Goal: Transaction & Acquisition: Book appointment/travel/reservation

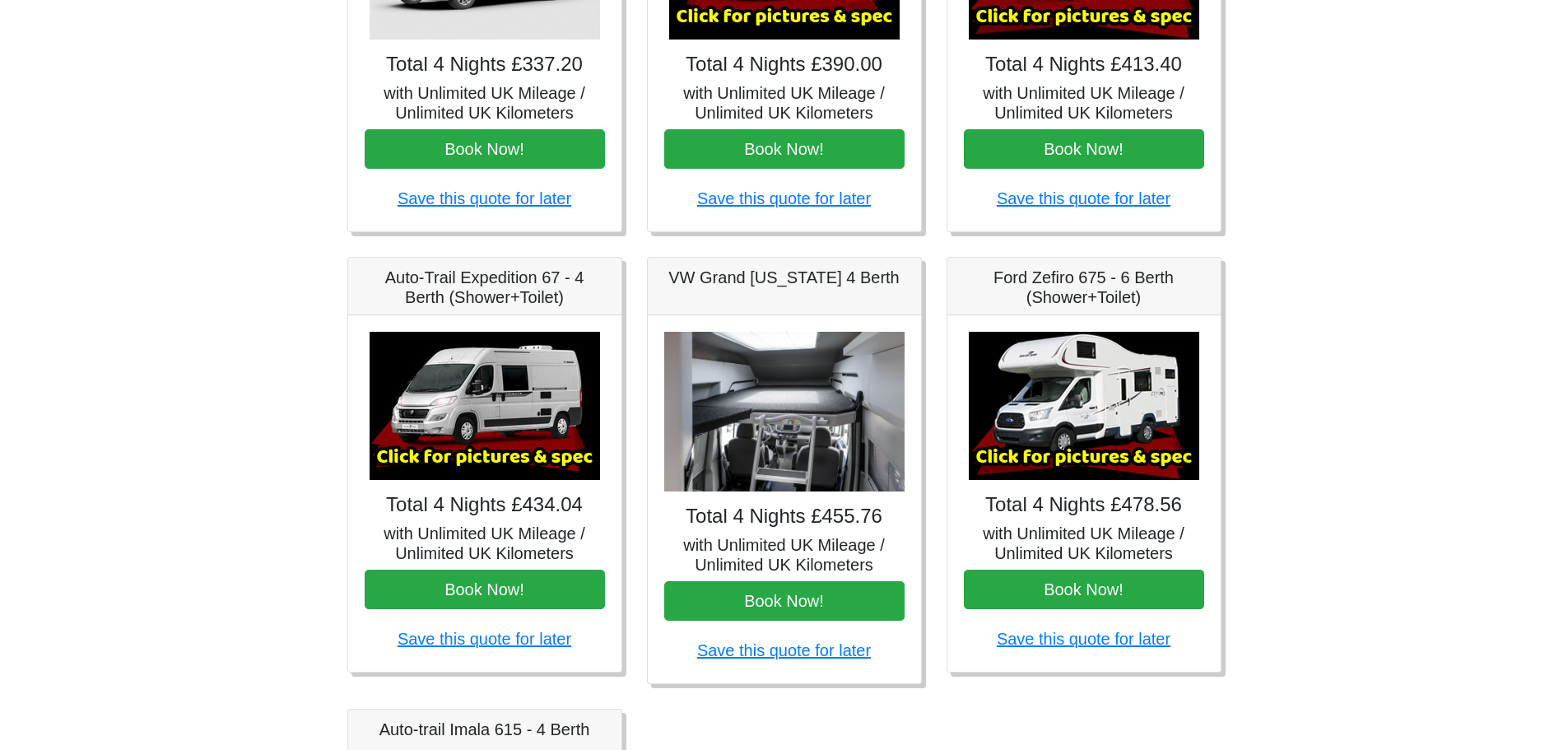
scroll to position [494, 0]
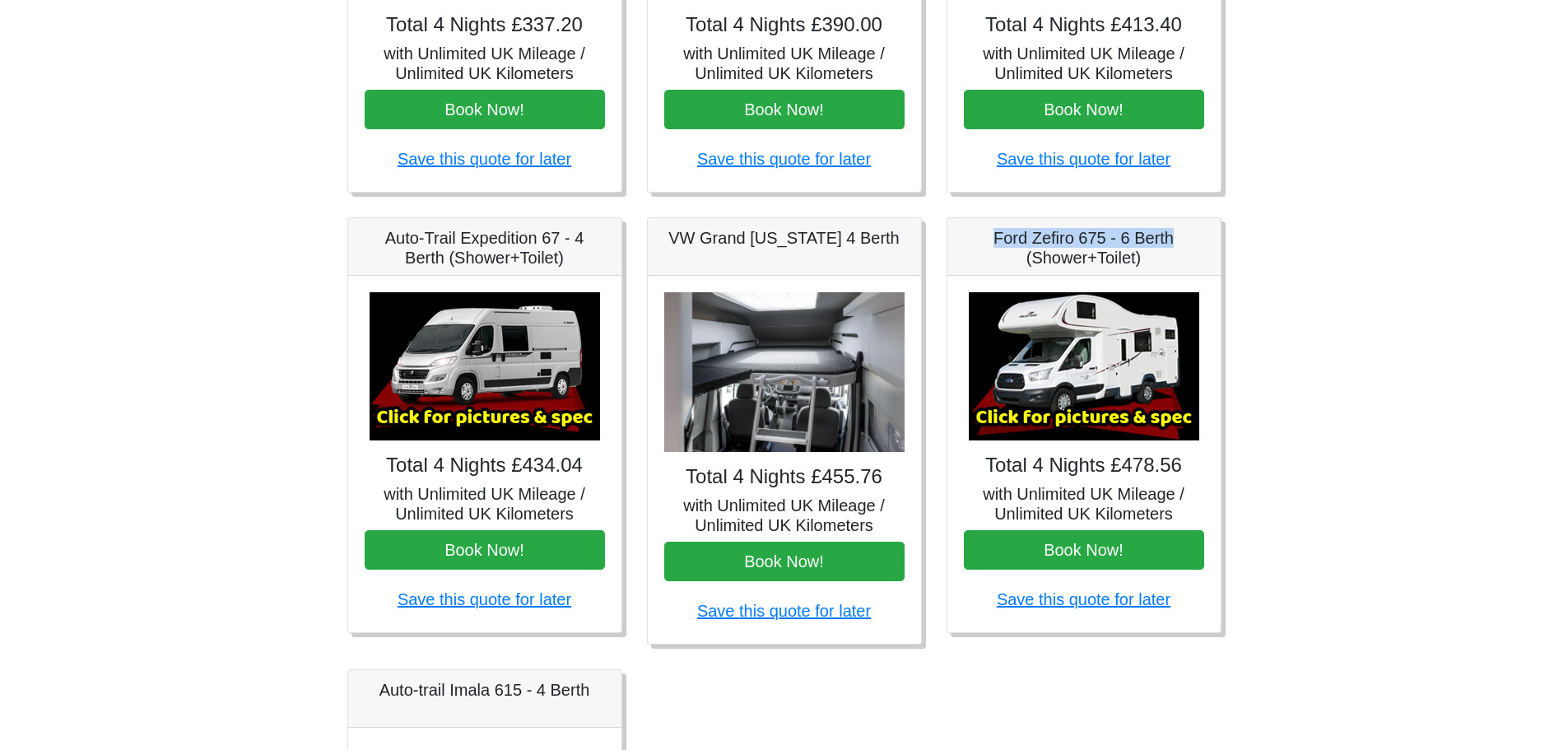
drag, startPoint x: 1177, startPoint y: 242, endPoint x: 1022, endPoint y: 249, distance: 155.2
click at [986, 246] on h5 "Ford Zefiro 675 - 6 Berth (Shower+Toilet)" at bounding box center [1083, 247] width 240 height 40
drag, startPoint x: 1156, startPoint y: 237, endPoint x: 1118, endPoint y: 236, distance: 38.0
click at [1118, 236] on h5 "Ford Zefiro 675 - 6 Berth (Shower+Toilet)" at bounding box center [1083, 247] width 240 height 40
click at [1108, 203] on div at bounding box center [1108, 203] width 0 height 0
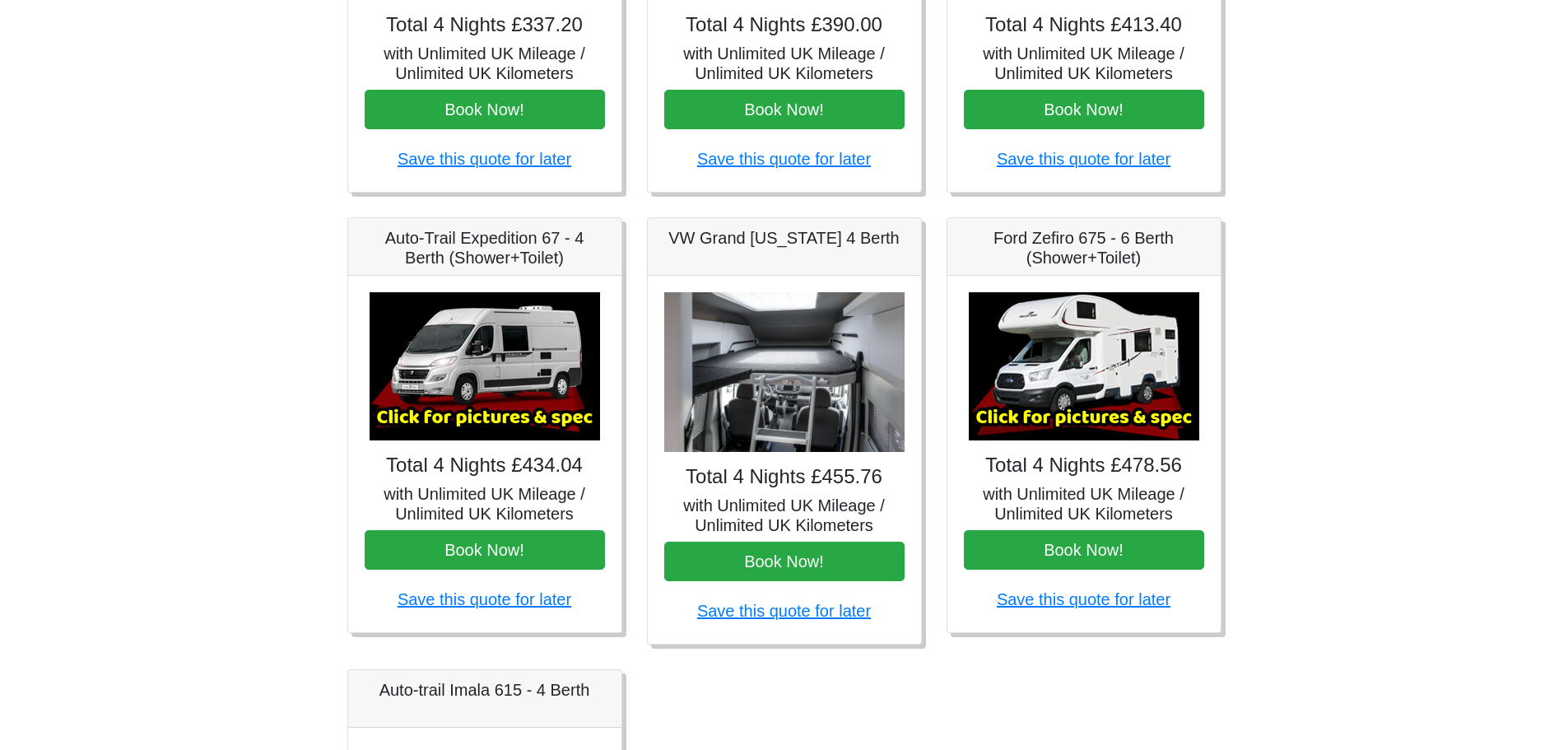
click at [1105, 378] on img at bounding box center [1083, 366] width 231 height 148
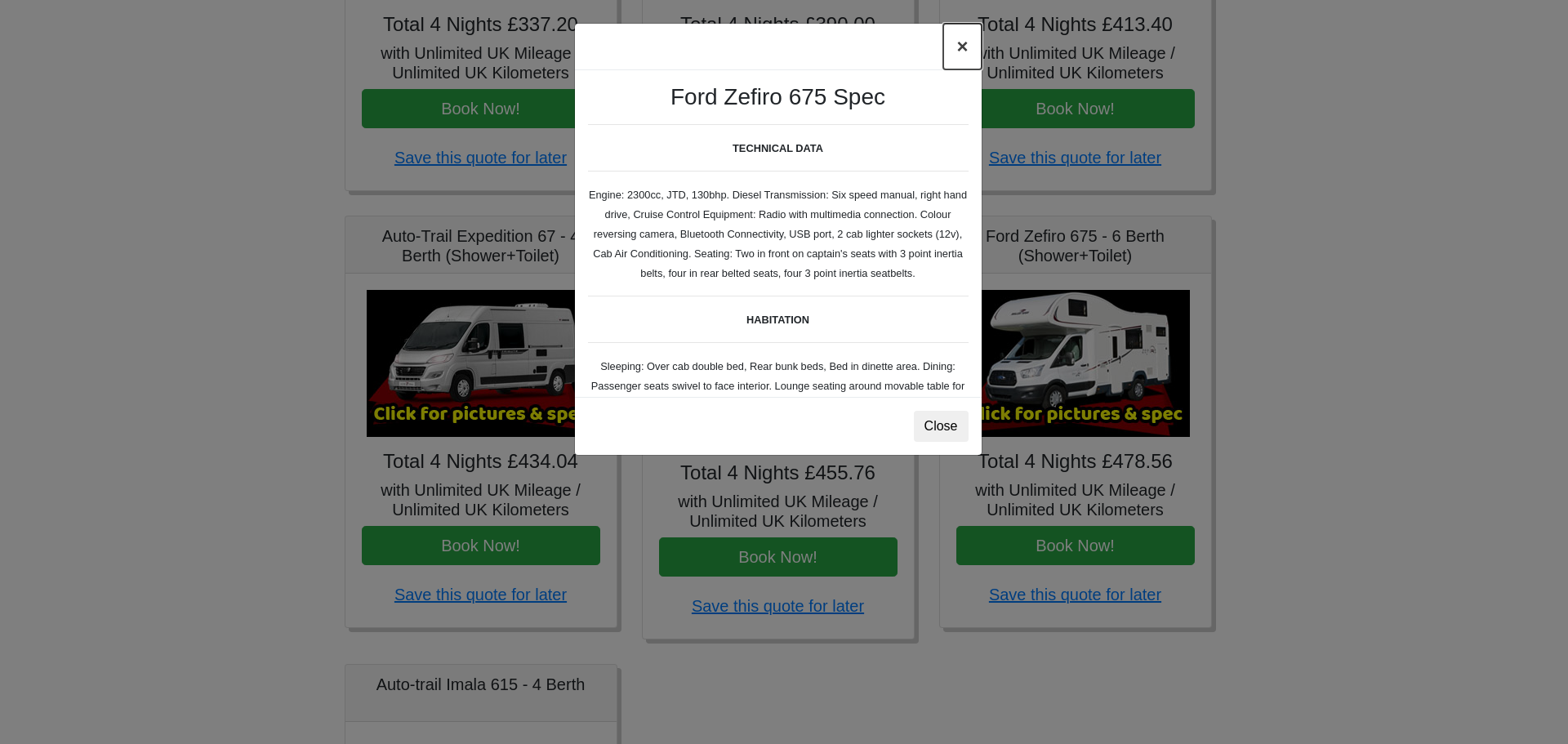
click at [964, 39] on button "×" at bounding box center [962, 46] width 38 height 46
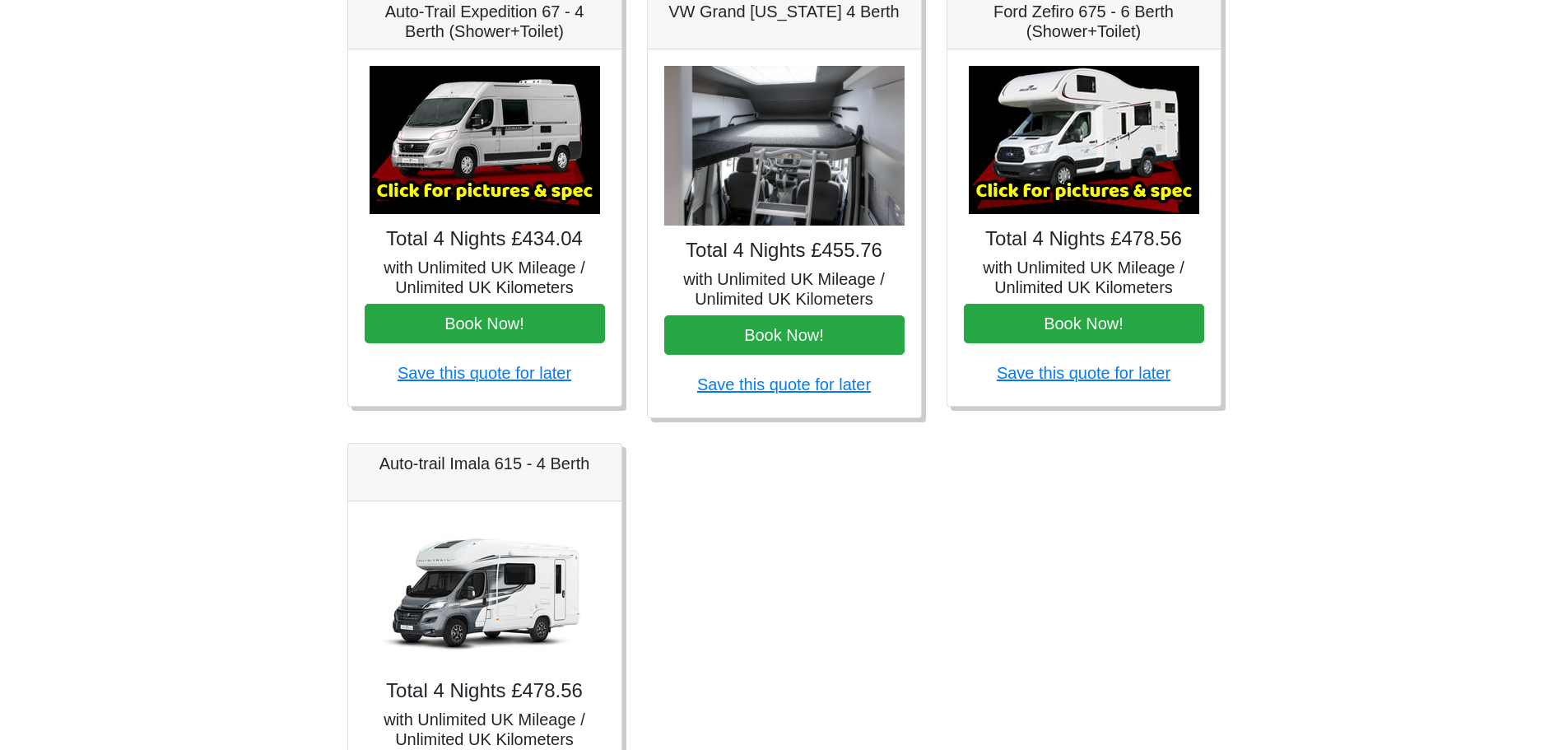
scroll to position [576, 0]
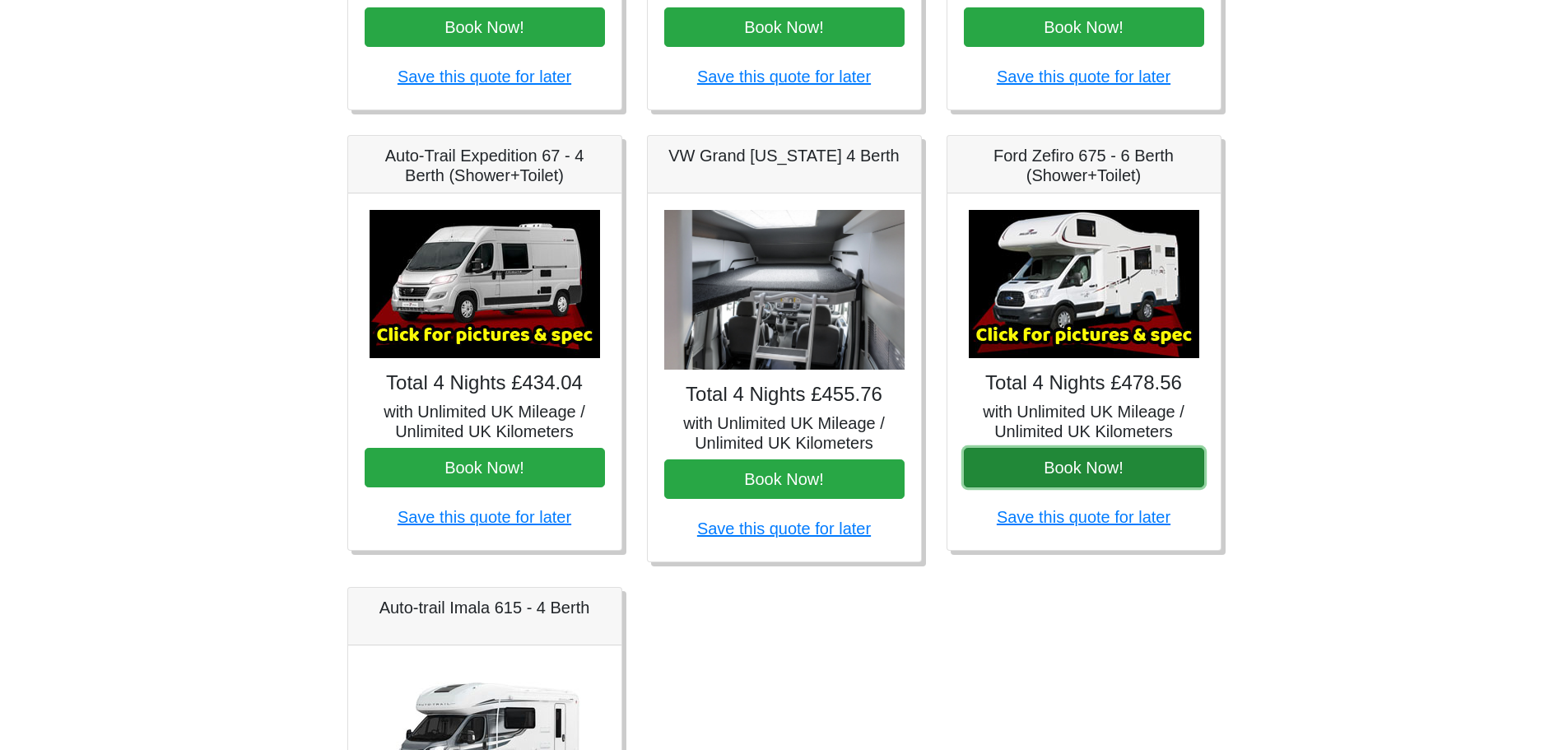
click at [1093, 471] on button "Book Now!" at bounding box center [1083, 467] width 240 height 40
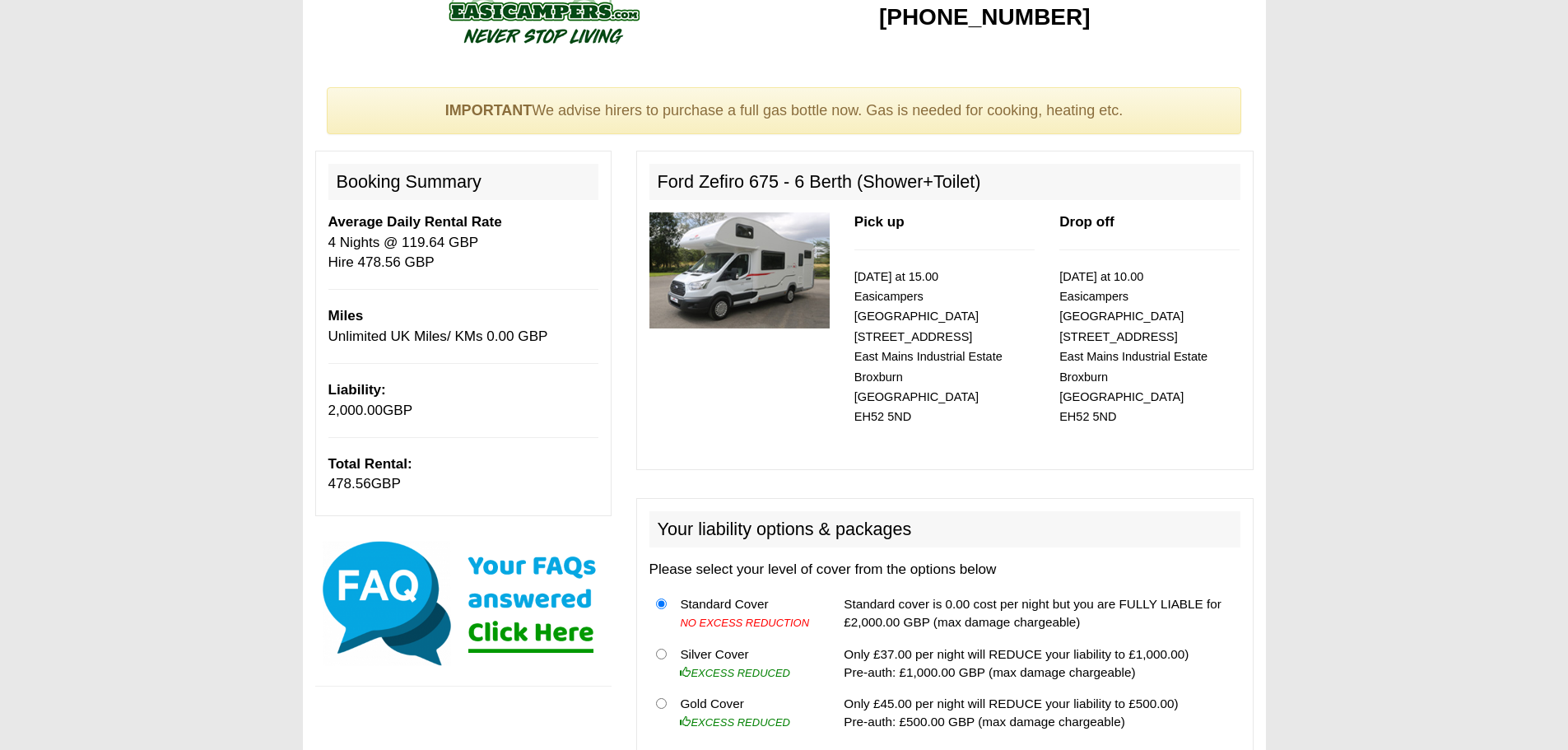
scroll to position [82, 0]
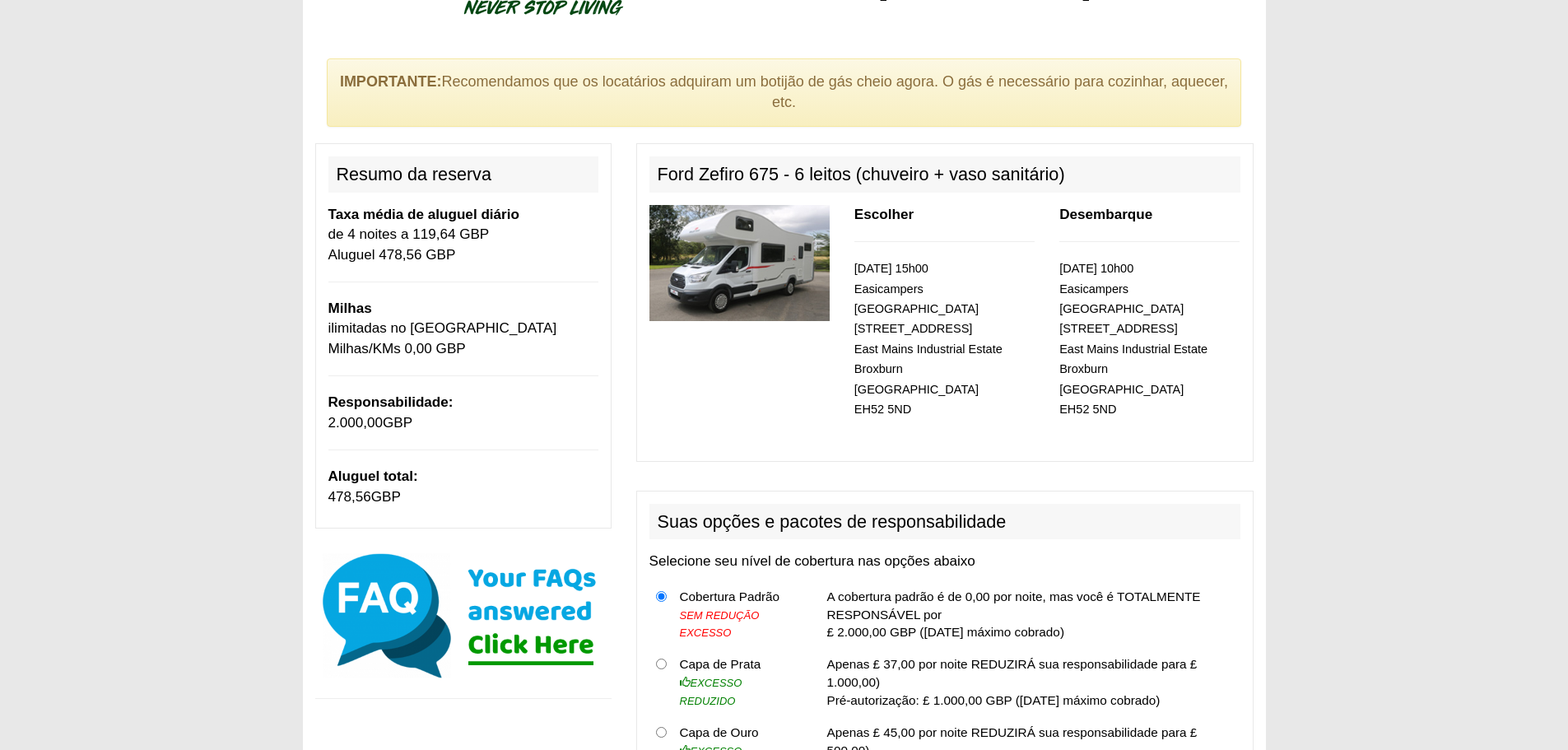
click at [660, 180] on font "Ford Zefiro 675 - 6 leitos (chuveiro + vaso sanitário)" at bounding box center [861, 174] width 408 height 21
drag, startPoint x: 655, startPoint y: 175, endPoint x: 778, endPoint y: 177, distance: 123.0
click at [778, 177] on h2 "Ford Zefiro 675 - 6 leitos (chuveiro + vaso sanitário)" at bounding box center [945, 174] width 591 height 36
copy font "Ford Zefiro 675"
